Goal: Task Accomplishment & Management: Complete application form

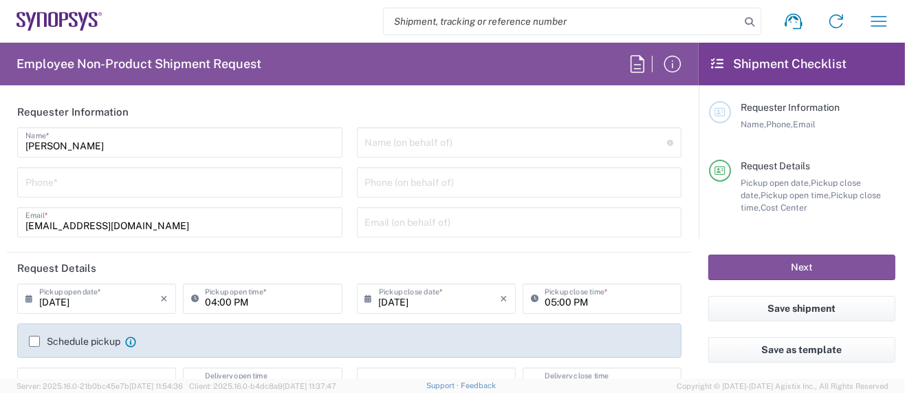
type input "Department"
type input "Delivered at Place"
type input "US01, SG, MSIP2, R&D 510464"
type input "[GEOGRAPHIC_DATA]"
type input "[US_STATE]"
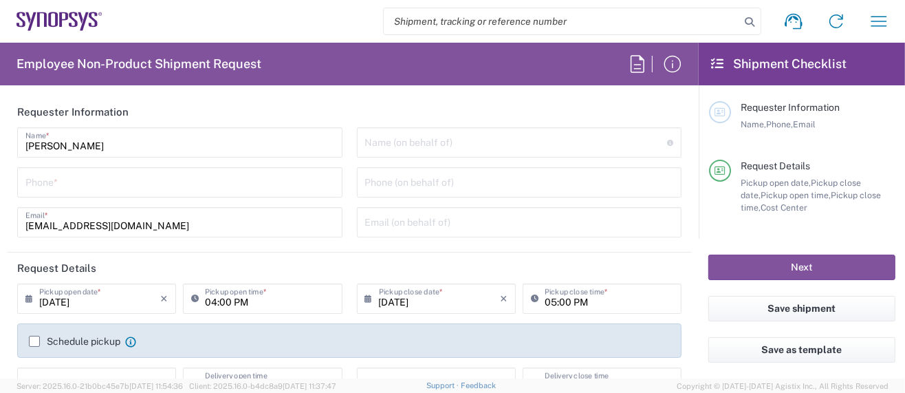
type input "[GEOGRAPHIC_DATA]"
type input "Hillsboro US03"
click at [162, 185] on input "tel" at bounding box center [179, 181] width 309 height 24
type input "5039399670"
type input "sarah.wing@synopsys.com"
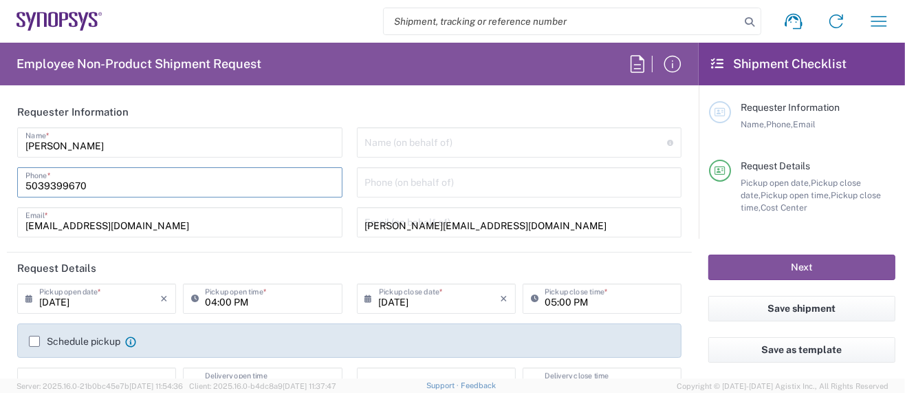
type input "5039399670"
type input "Synopsys Inc."
type input "2025 NE Cornelius Pass Rd."
type input "HILLSBORO"
type input "[US_STATE]"
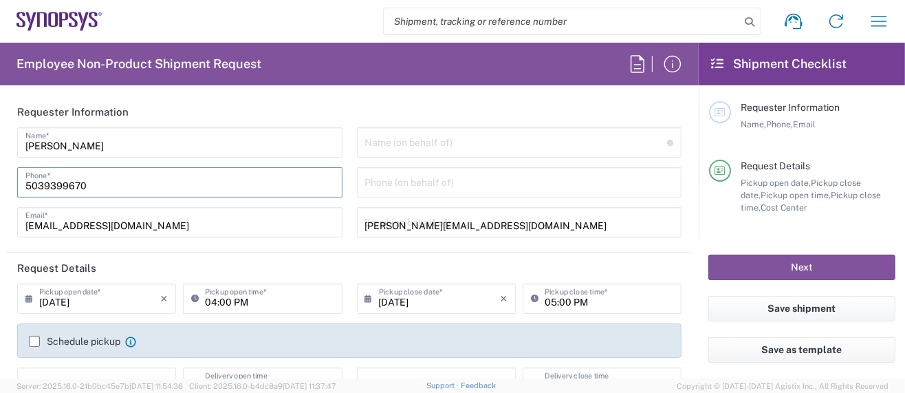
type input "97124"
type input "5039399670"
type input "sarah.wing@synopsys.com"
type input "Sarah K Wing"
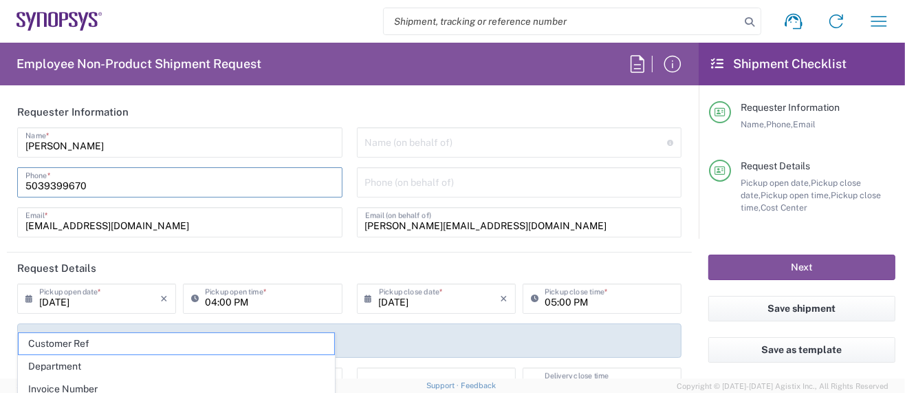
type input "Piso 2"
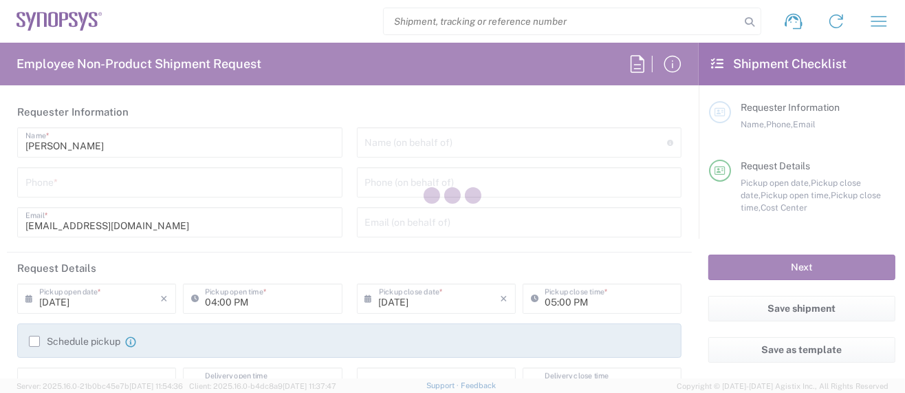
type input "Department"
type input "US01, SG, MSIP2, R&D 510464"
type input "Delivered at Place"
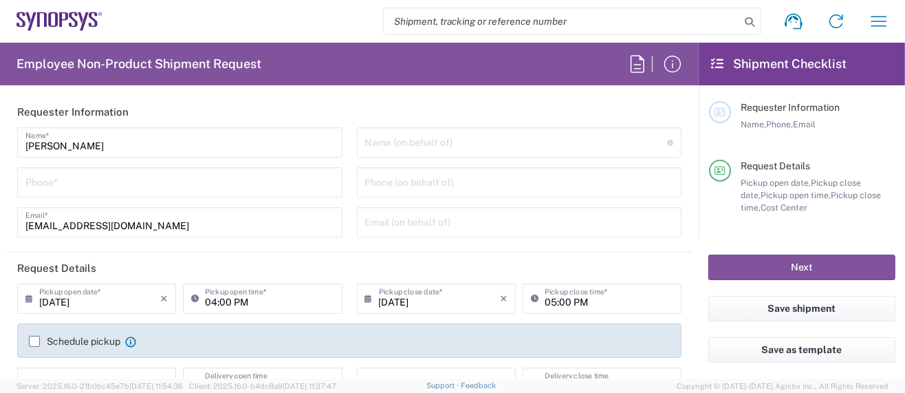
type input "[GEOGRAPHIC_DATA]"
type input "[US_STATE]"
type input "[GEOGRAPHIC_DATA]"
type input "Hillsboro US03"
click at [877, 19] on icon "button" at bounding box center [879, 21] width 22 height 22
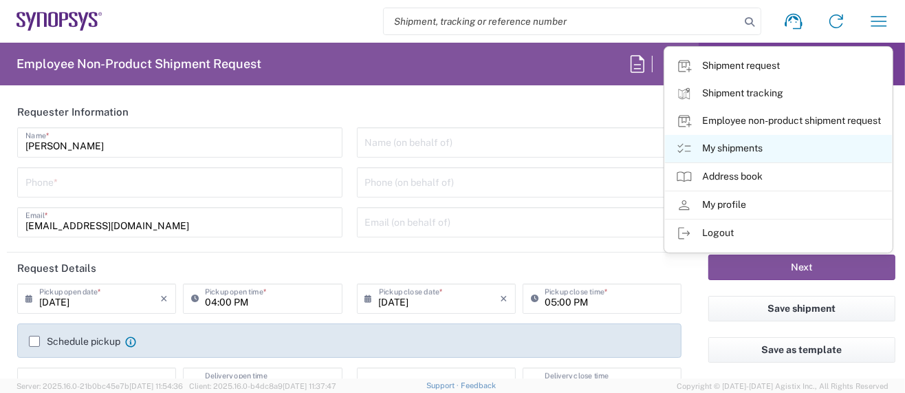
click at [747, 147] on link "My shipments" at bounding box center [778, 149] width 227 height 28
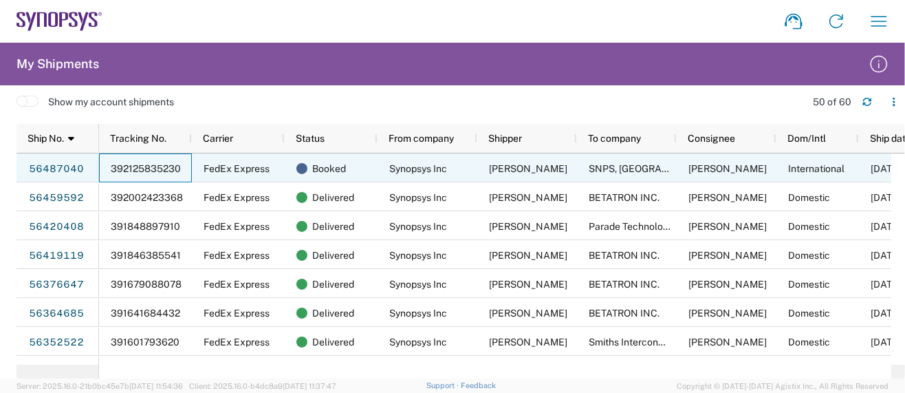
drag, startPoint x: 109, startPoint y: 165, endPoint x: 135, endPoint y: 166, distance: 26.1
click at [135, 166] on div "392125835230" at bounding box center [145, 167] width 93 height 29
drag, startPoint x: 108, startPoint y: 164, endPoint x: 136, endPoint y: 165, distance: 28.2
click at [136, 165] on div "392125835230" at bounding box center [145, 167] width 93 height 29
click at [136, 165] on span "392125835230" at bounding box center [146, 168] width 70 height 11
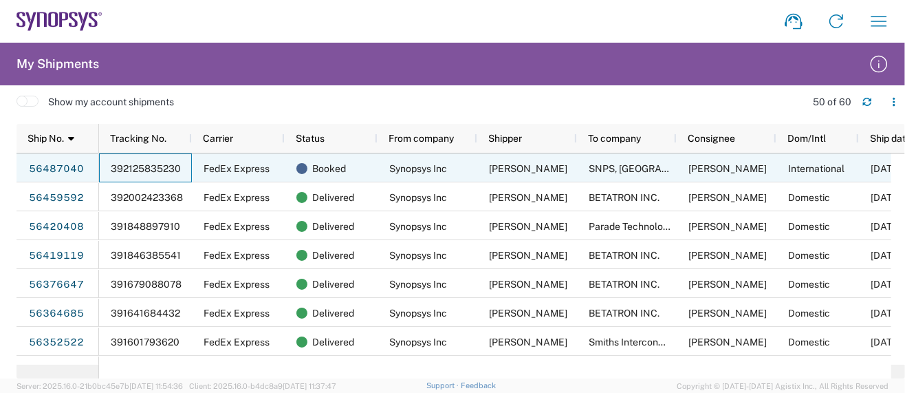
drag, startPoint x: 110, startPoint y: 165, endPoint x: 116, endPoint y: 160, distance: 7.8
click at [186, 169] on div "392125835230" at bounding box center [145, 167] width 93 height 29
click at [66, 165] on link "56487040" at bounding box center [56, 169] width 56 height 22
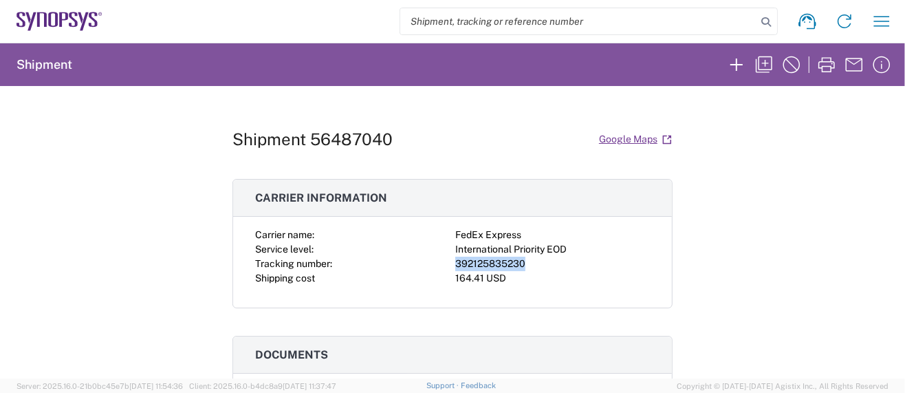
drag, startPoint x: 448, startPoint y: 261, endPoint x: 529, endPoint y: 263, distance: 80.5
click at [529, 263] on div "392125835230" at bounding box center [552, 264] width 195 height 14
copy div "392125835230"
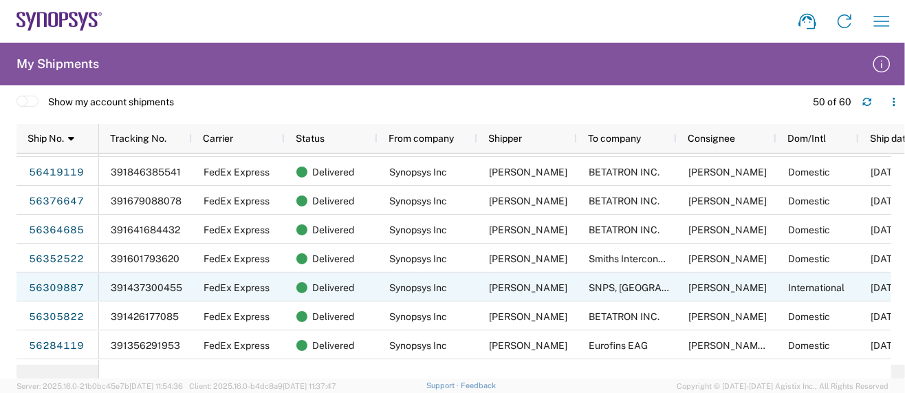
scroll to position [91, 0]
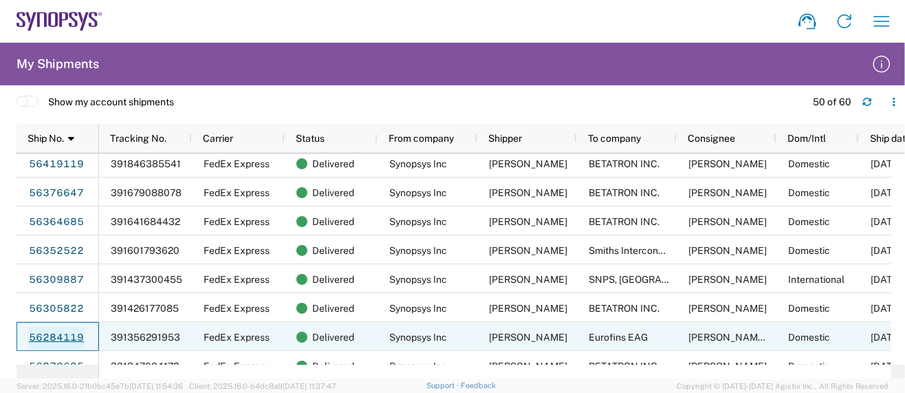
click at [60, 339] on link "56284119" at bounding box center [56, 338] width 56 height 22
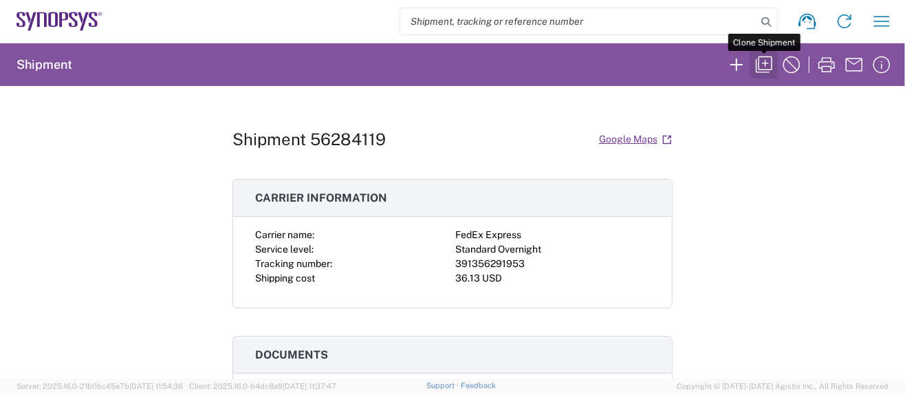
click at [766, 66] on icon "button" at bounding box center [764, 65] width 22 height 22
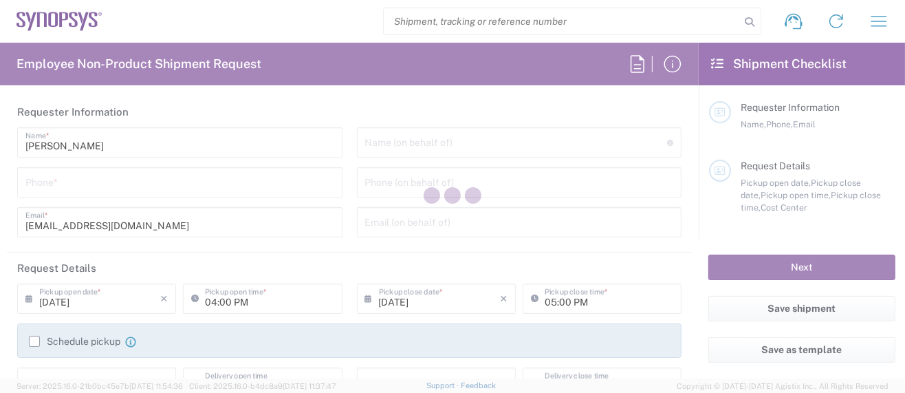
type input "5039399670"
type input "04:30 PM"
type input "05:30 PM"
type input "510464"
type textarea "Please ship overnight per [PERSON_NAME]."
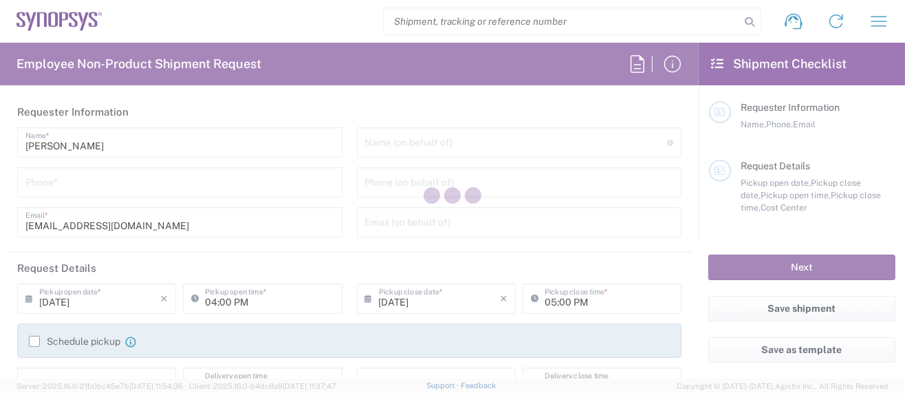
type textarea "[EMAIL_ADDRESS][DOMAIN_NAME]"
type textarea "Please see attached. -[GEOGRAPHIC_DATA]"
type input "Hillsboro US03"
type input "Synopsys Inc"
type input "[STREET_ADDRESS][PERSON_NAME]"
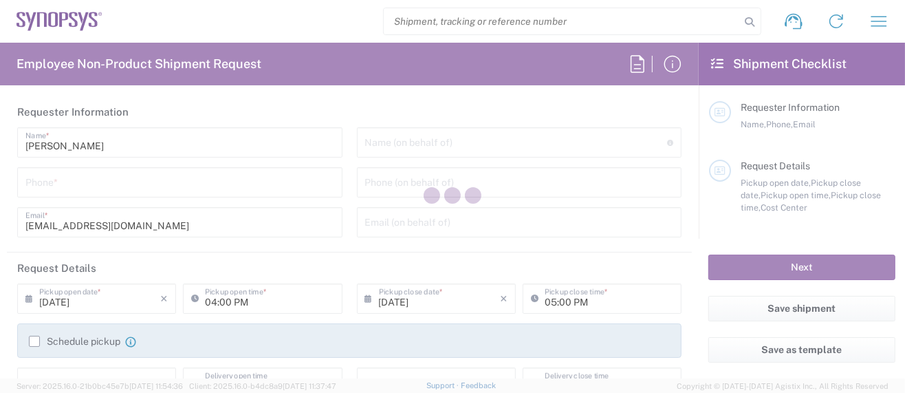
type input "Suite 400"
type input "Hillsboro"
type input "[US_STATE]"
type input "97124"
type input "[PERSON_NAME]"
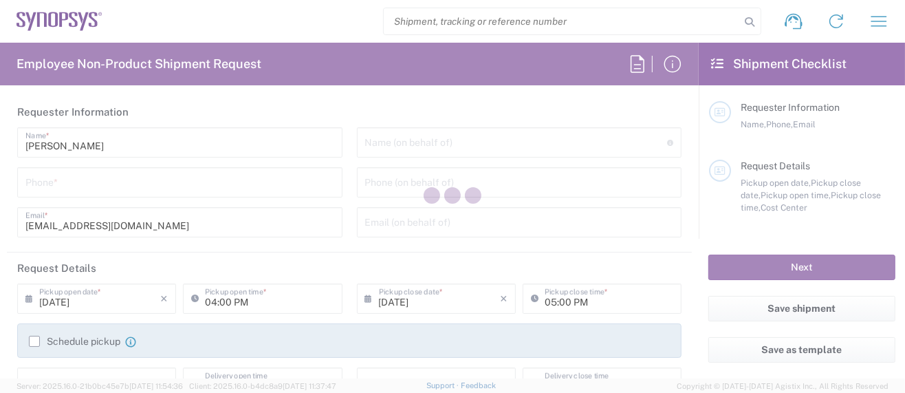
type input "5039399670"
type input "[EMAIL_ADDRESS][DOMAIN_NAME]"
type input "Eurofins EAG"
type input "15 [PERSON_NAME]"
type input "Irvine"
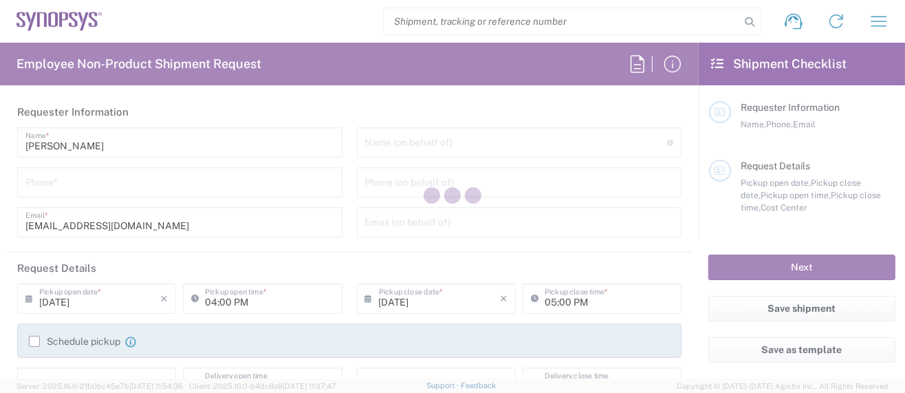
type input "[US_STATE]"
type input "92618"
type input "[PERSON_NAME] (Quote No: M0QYQ958)"
type input "[PHONE_NUMBER]"
type input "[EMAIL_ADDRESS][DOMAIN_NAME]"
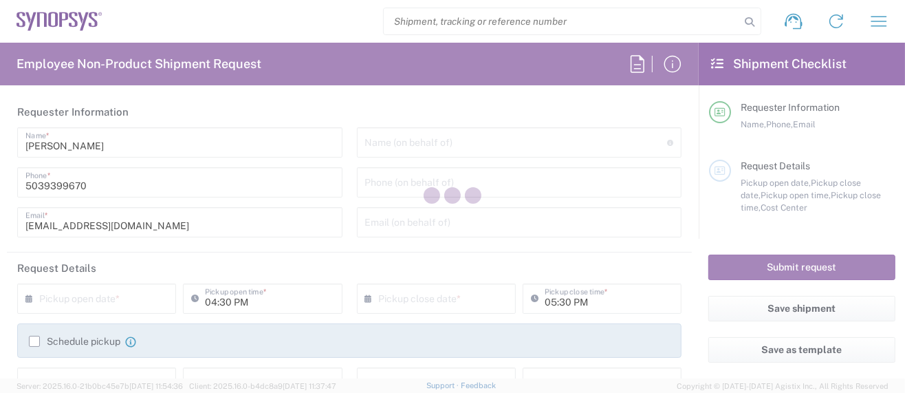
type input "Large Box"
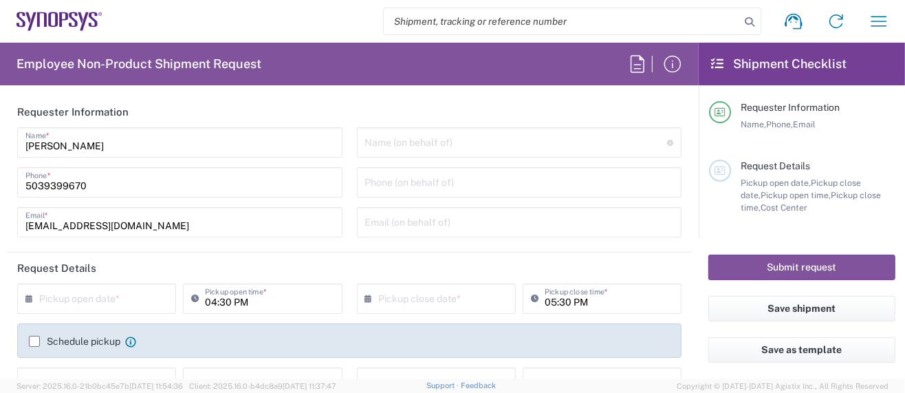
type input "US01, SG, MSIP2, R&D 510464"
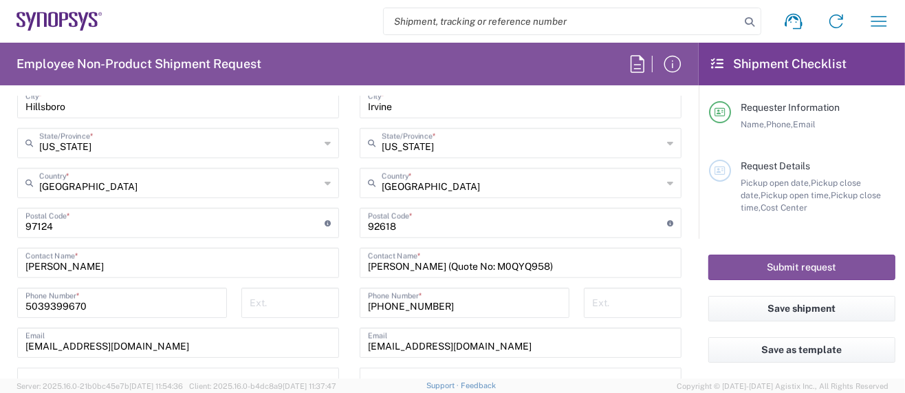
scroll to position [825, 0]
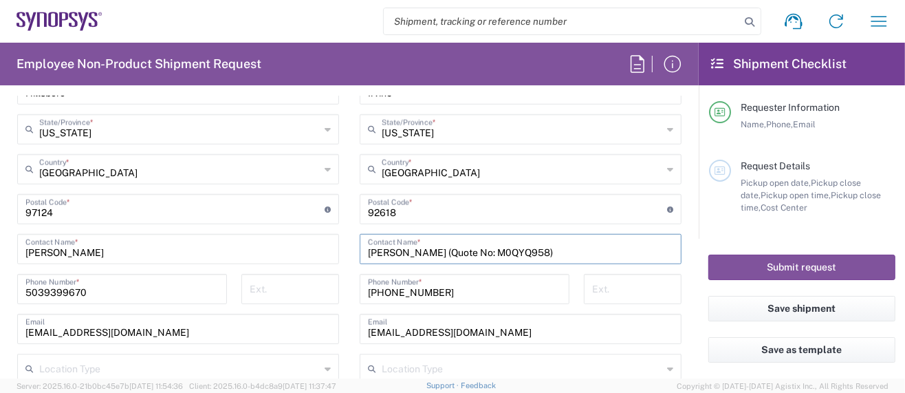
drag, startPoint x: 416, startPoint y: 247, endPoint x: 597, endPoint y: 260, distance: 181.4
click at [597, 260] on div "[PERSON_NAME] (Quote No: M0QYQ958) Contact Name *" at bounding box center [521, 249] width 322 height 30
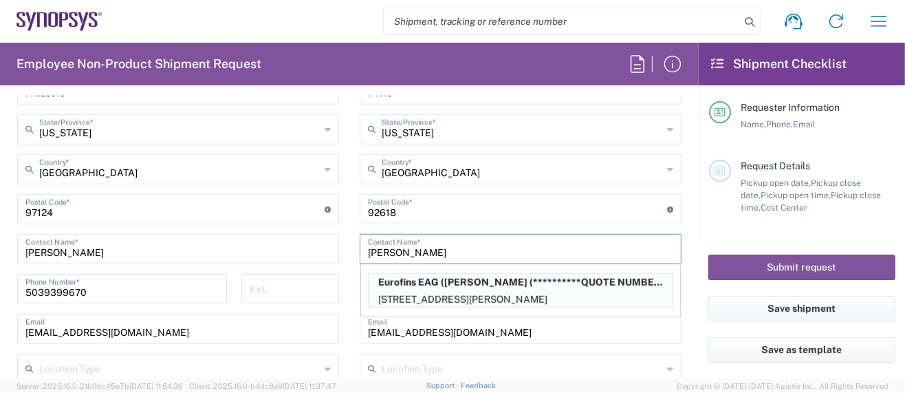
click at [431, 248] on input "[PERSON_NAME]" at bounding box center [520, 248] width 305 height 24
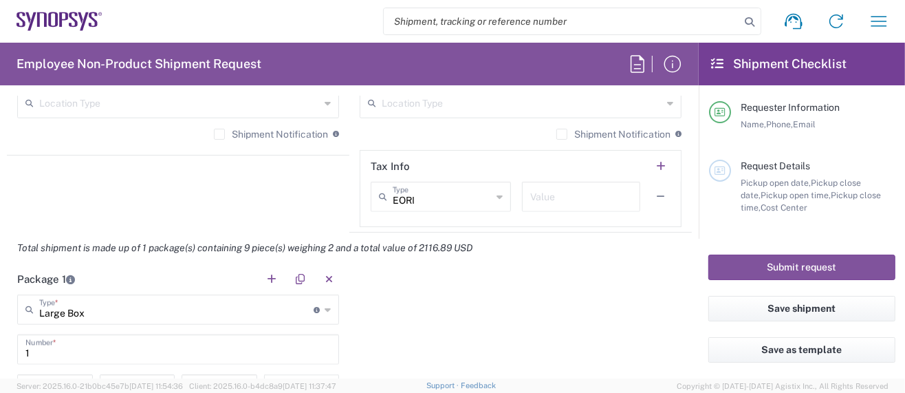
scroll to position [1192, 0]
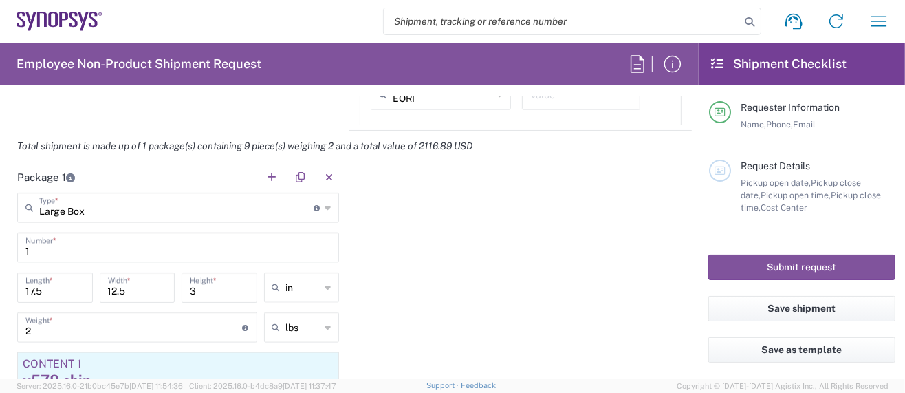
type input "[PERSON_NAME] (Quote_TBD)"
drag, startPoint x: 43, startPoint y: 324, endPoint x: 20, endPoint y: 326, distance: 22.8
click at [19, 326] on div "2 Weight * Total weight of package(s) in pounds or kilograms" at bounding box center [137, 327] width 240 height 30
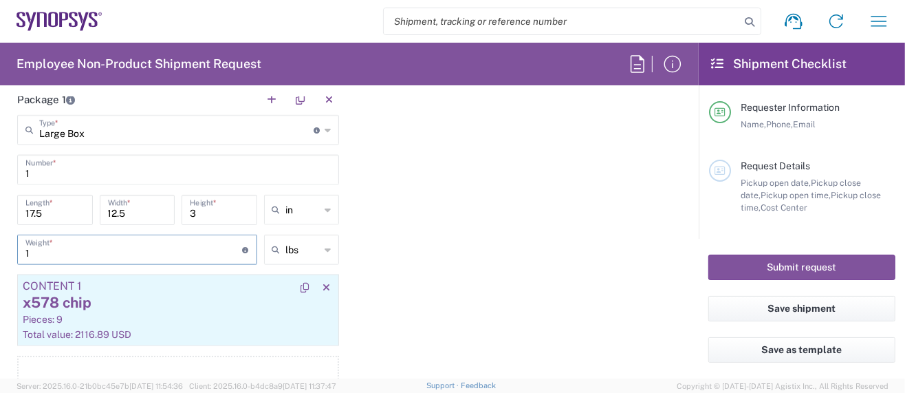
scroll to position [1283, 0]
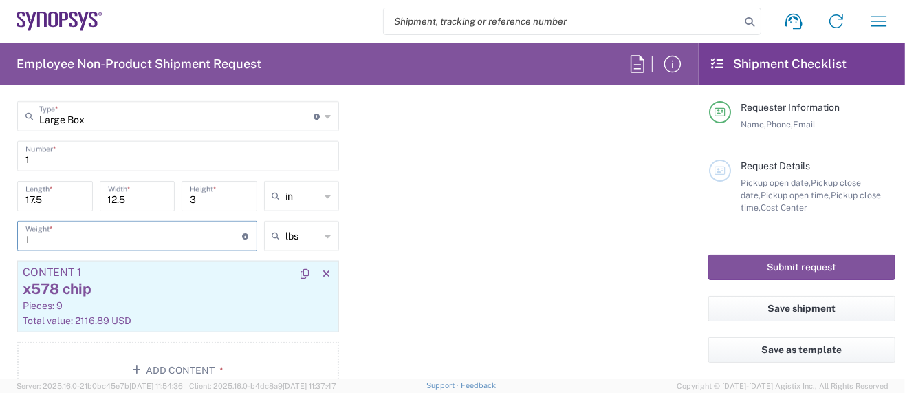
type input "1"
click at [116, 299] on div "Pieces: 9" at bounding box center [178, 305] width 311 height 12
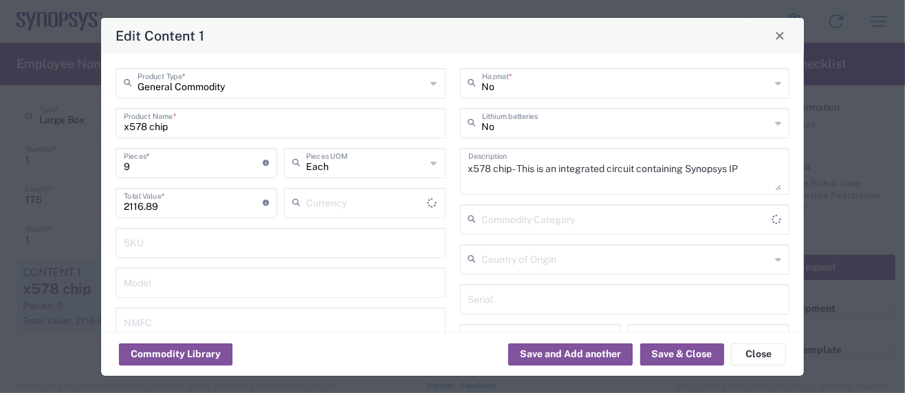
click at [116, 296] on div "Model" at bounding box center [281, 283] width 330 height 30
type input "US Dollar"
drag, startPoint x: 131, startPoint y: 163, endPoint x: 116, endPoint y: 166, distance: 14.8
click at [116, 166] on div "9 Pieces * Number of pieces inside all the packages" at bounding box center [197, 163] width 162 height 30
type input "1"
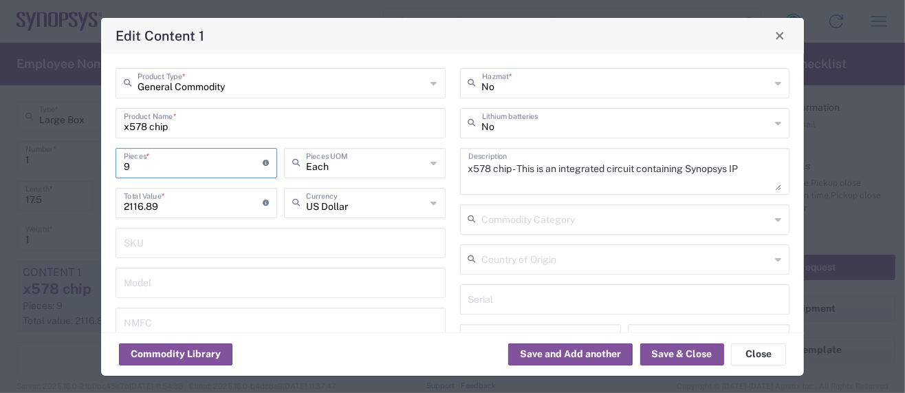
type input "235.21"
type input "10"
type input "2352.1"
type input "10"
click at [690, 355] on button "Save & Close" at bounding box center [682, 354] width 84 height 22
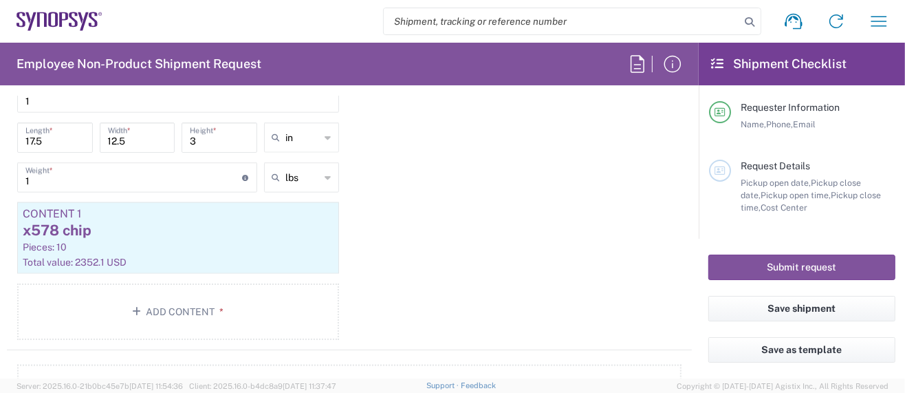
scroll to position [1467, 0]
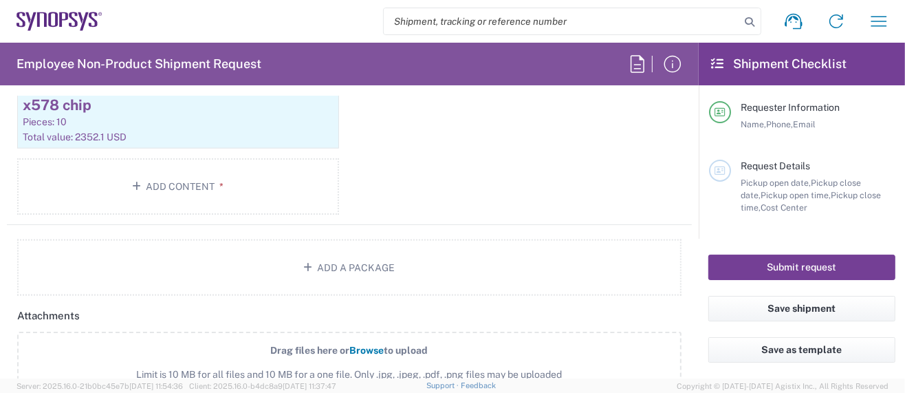
click at [729, 267] on button "Submit request" at bounding box center [801, 266] width 187 height 25
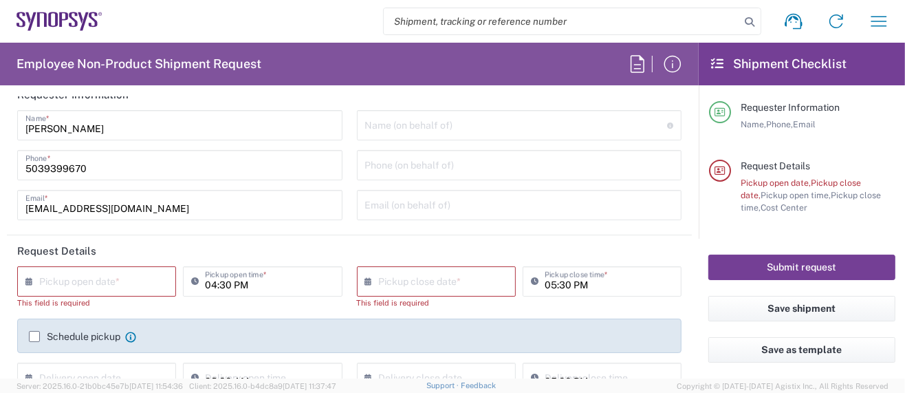
scroll to position [0, 0]
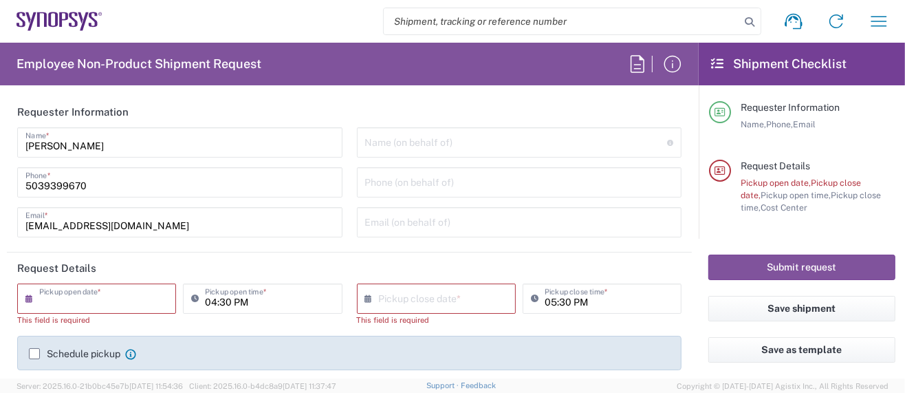
click at [107, 296] on input "text" at bounding box center [99, 297] width 121 height 24
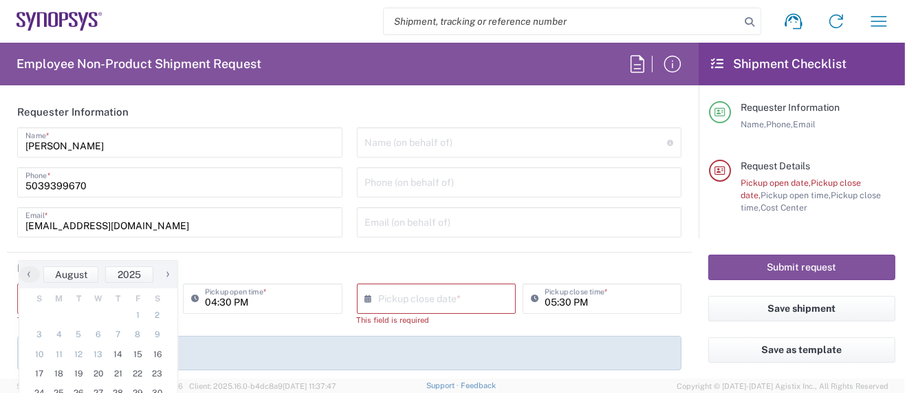
scroll to position [91, 0]
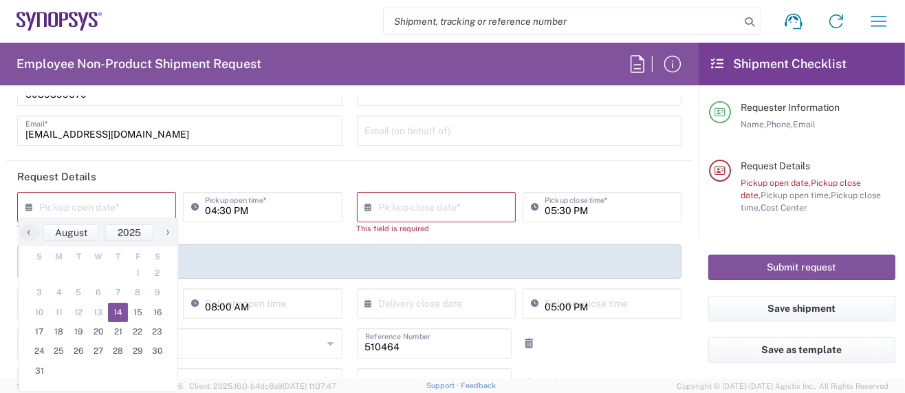
click at [116, 311] on span "14" at bounding box center [118, 312] width 20 height 19
type input "[DATE]"
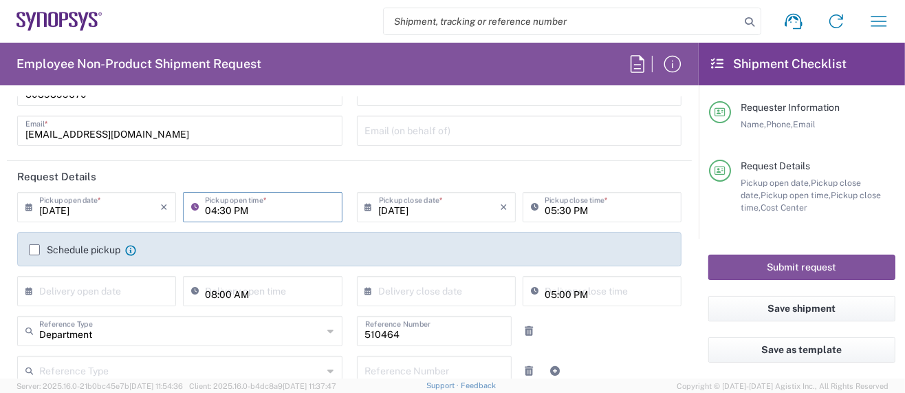
click at [209, 210] on input "04:30 PM" at bounding box center [269, 206] width 129 height 24
type input "03:30 PM"
click at [545, 209] on input "05:30 PM" at bounding box center [609, 206] width 129 height 24
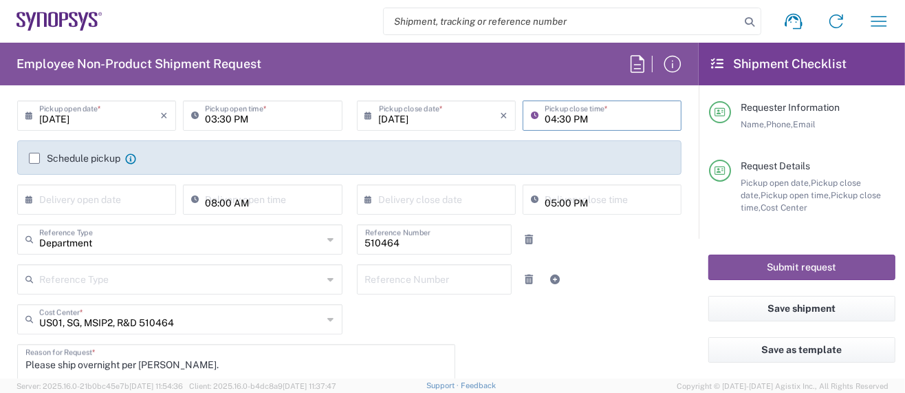
scroll to position [274, 0]
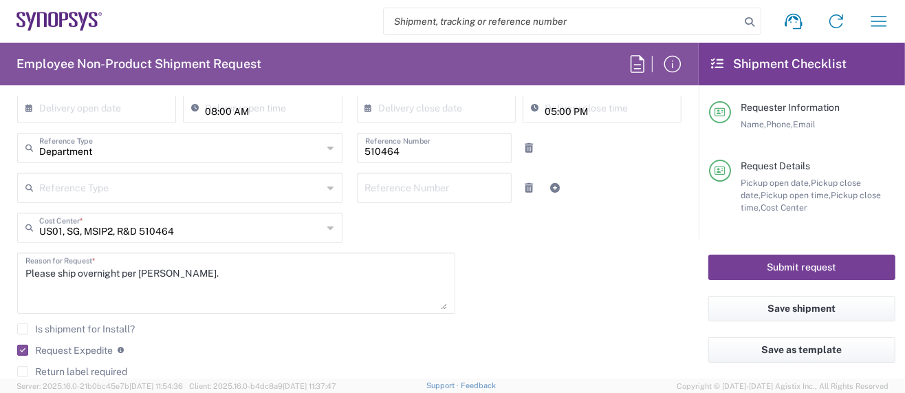
type input "04:30 PM"
click at [733, 270] on button "Submit request" at bounding box center [801, 266] width 187 height 25
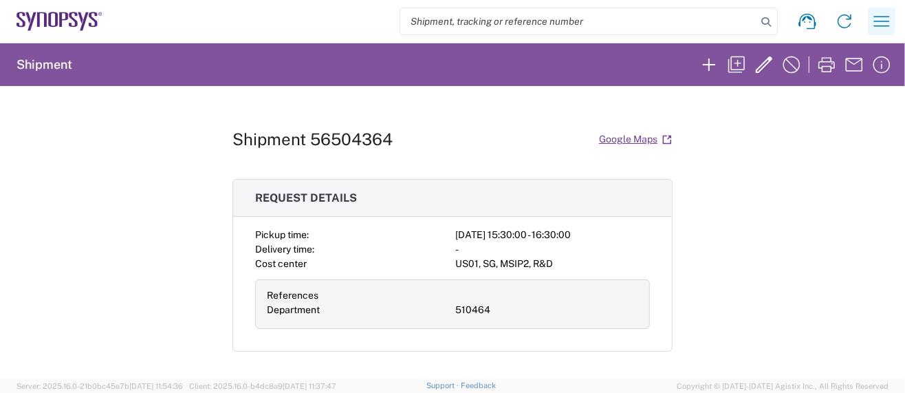
click at [876, 21] on icon "button" at bounding box center [882, 21] width 16 height 10
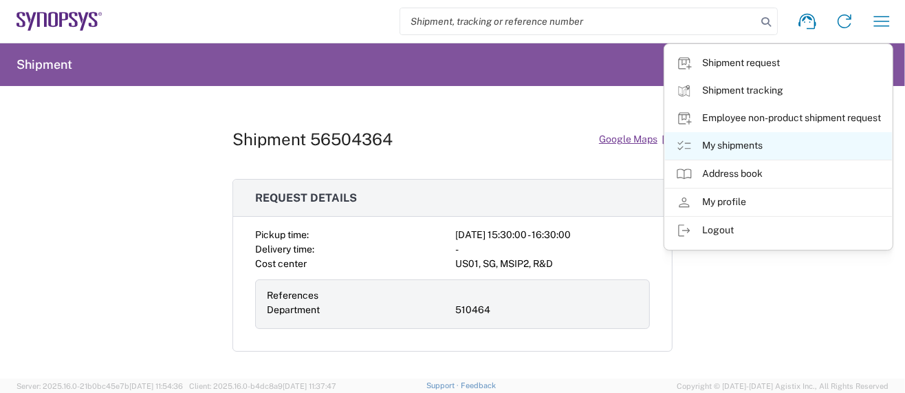
click at [739, 151] on link "My shipments" at bounding box center [778, 146] width 227 height 28
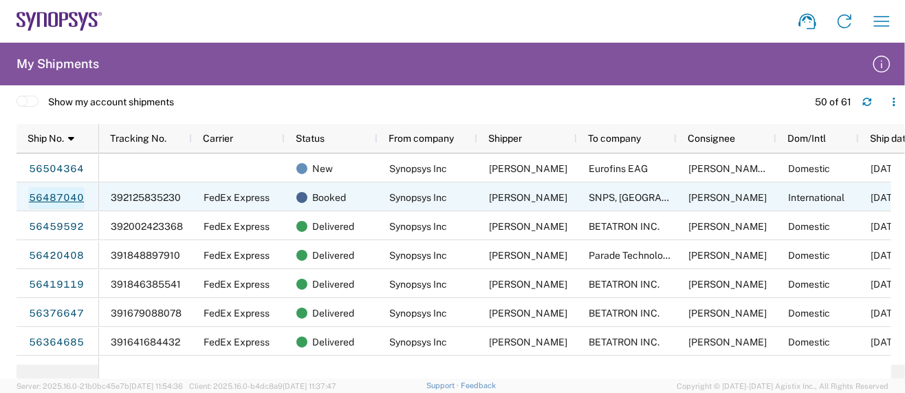
click at [52, 196] on link "56487040" at bounding box center [56, 198] width 56 height 22
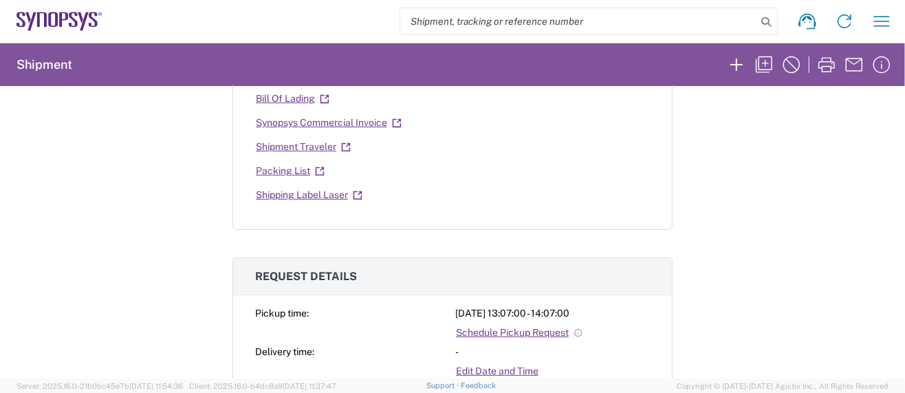
scroll to position [276, 0]
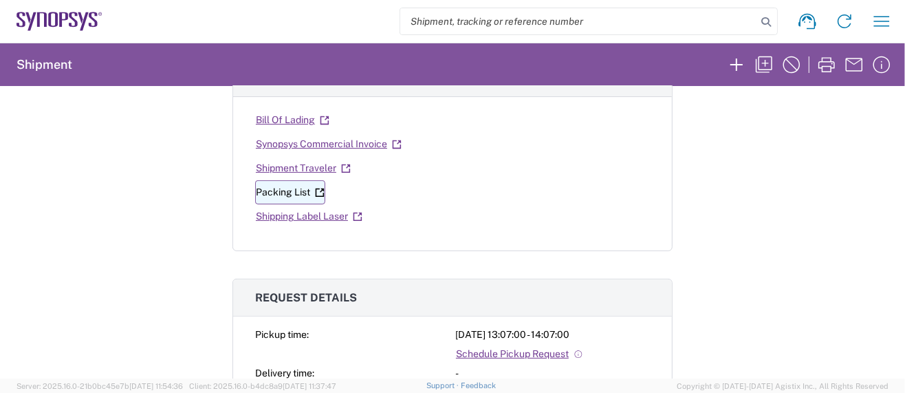
click at [272, 186] on link "Packing List" at bounding box center [290, 192] width 70 height 24
